Goal: Navigation & Orientation: Find specific page/section

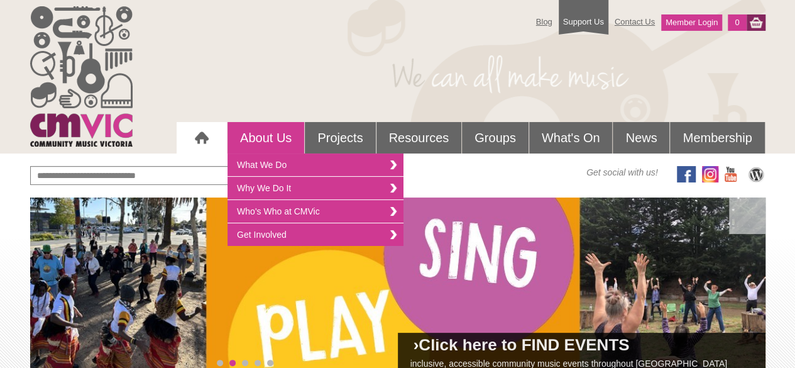
click at [268, 146] on link "About Us" at bounding box center [265, 137] width 77 height 31
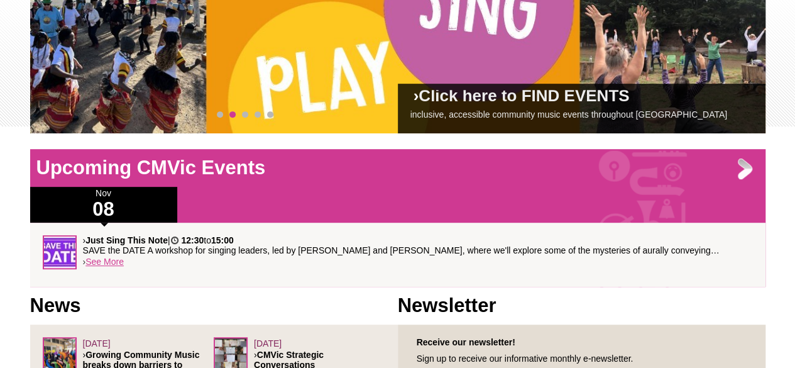
scroll to position [248, 0]
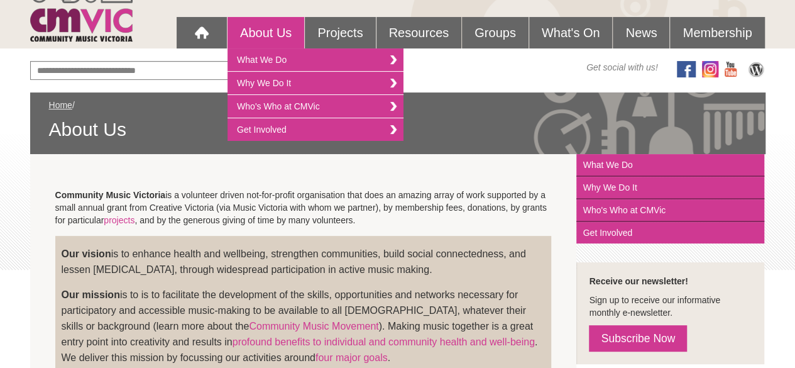
scroll to position [102, 0]
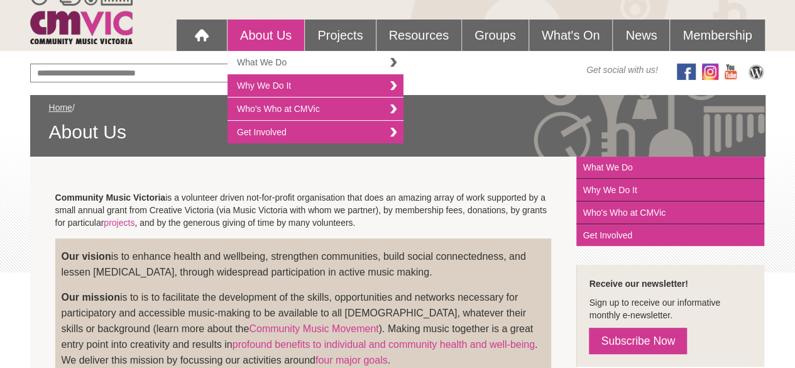
click at [283, 67] on link "What We Do" at bounding box center [315, 62] width 176 height 23
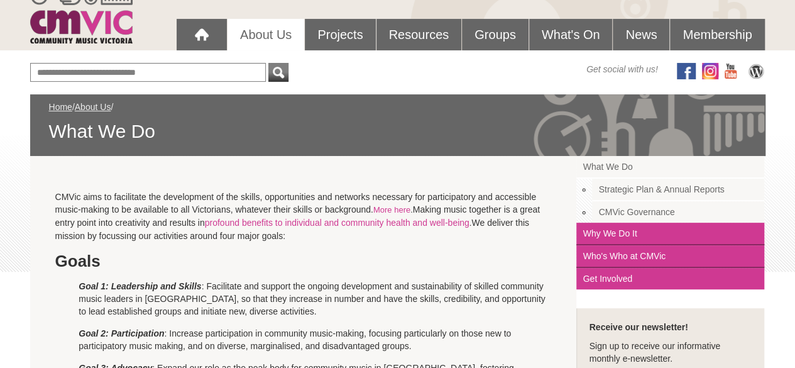
scroll to position [102, 0]
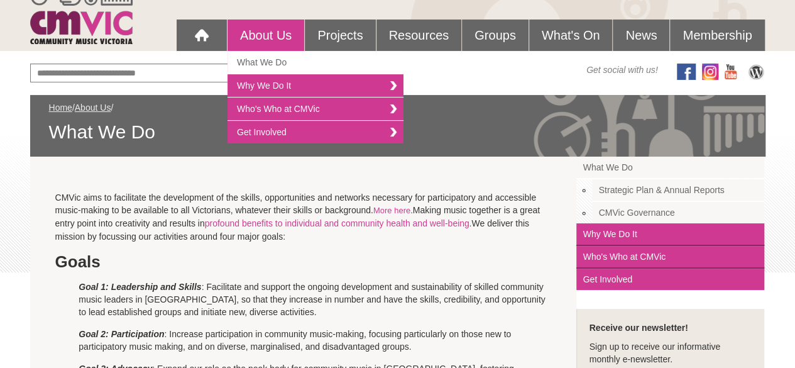
click at [244, 40] on link "About Us" at bounding box center [265, 34] width 77 height 31
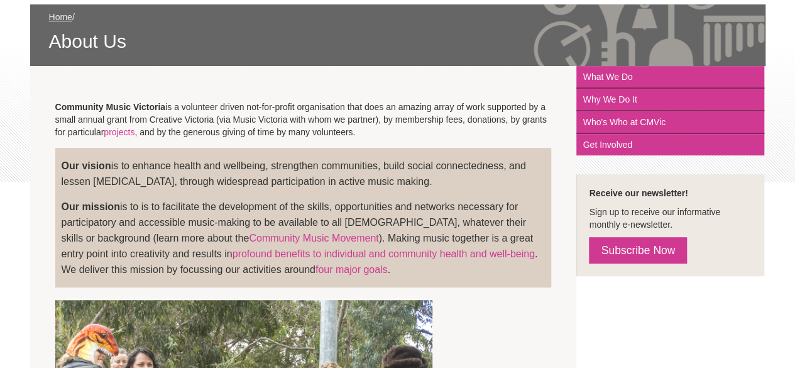
scroll to position [192, 0]
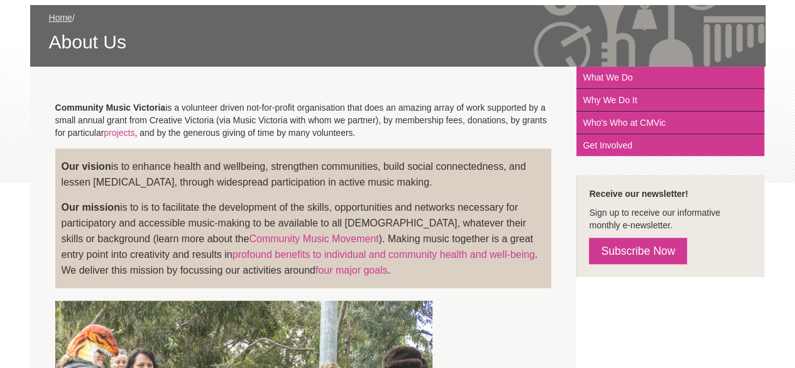
click at [63, 25] on div "Home / About Us" at bounding box center [398, 32] width 698 height 43
click at [63, 20] on link "Home" at bounding box center [60, 18] width 23 height 10
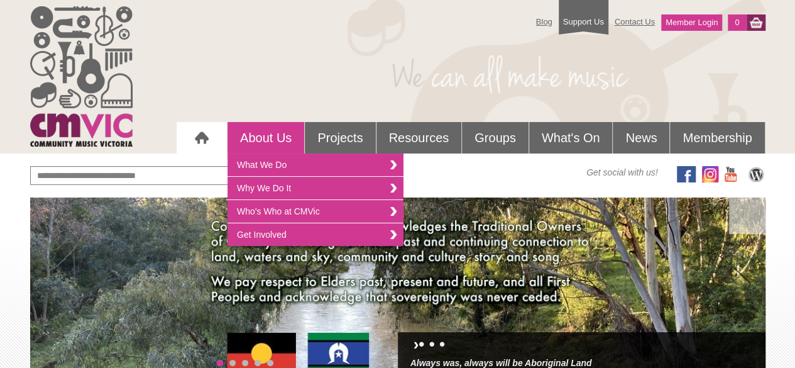
click at [269, 141] on link "About Us" at bounding box center [265, 137] width 77 height 31
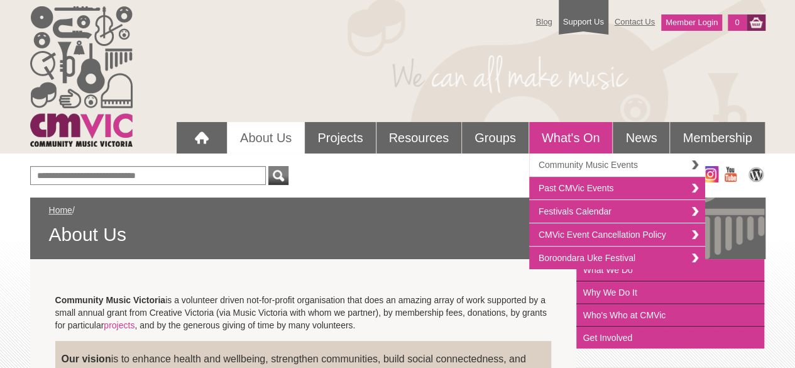
click at [583, 156] on link "Community Music Events" at bounding box center [617, 164] width 176 height 23
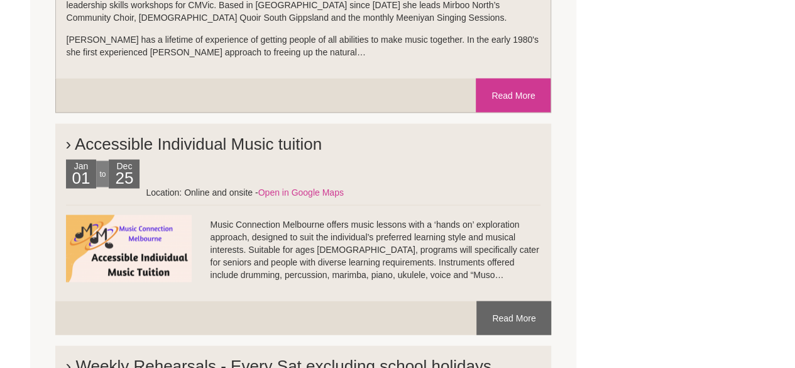
scroll to position [1194, 0]
